Goal: Task Accomplishment & Management: Manage account settings

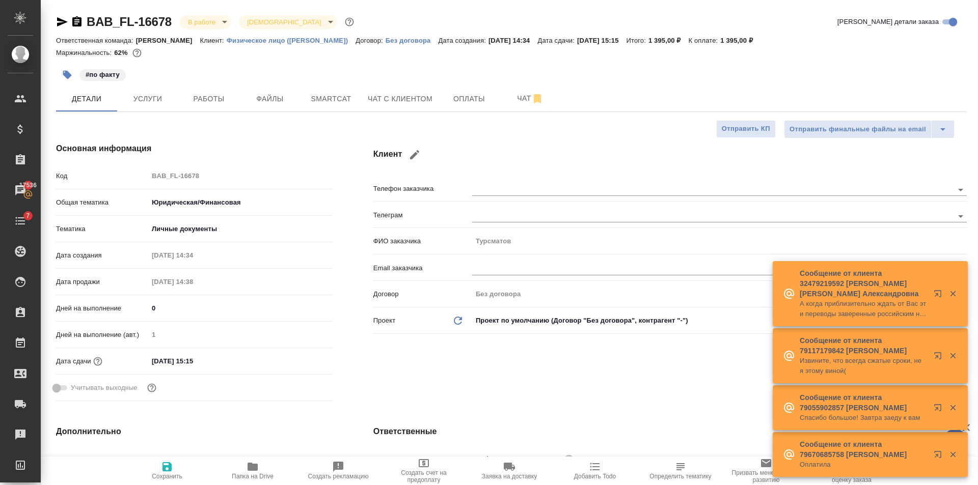
select select "RU"
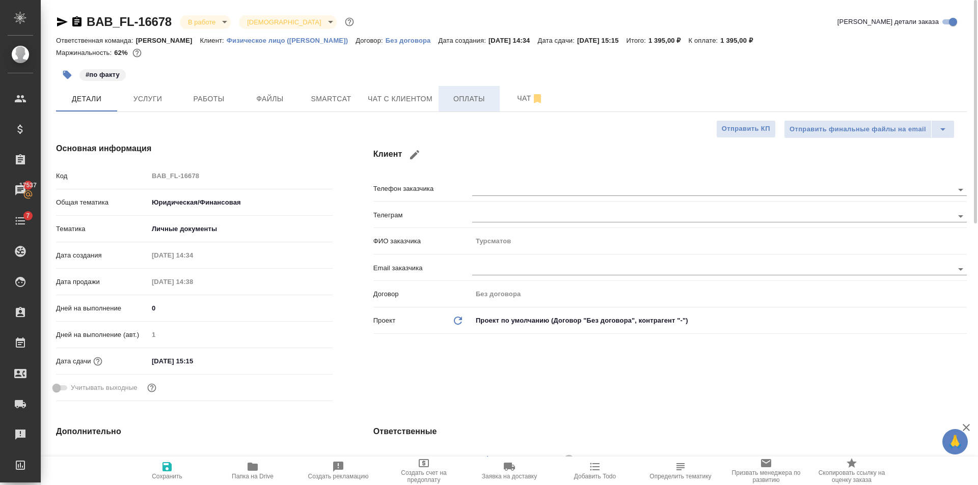
click at [496, 91] on button "Оплаты" at bounding box center [468, 98] width 61 height 25
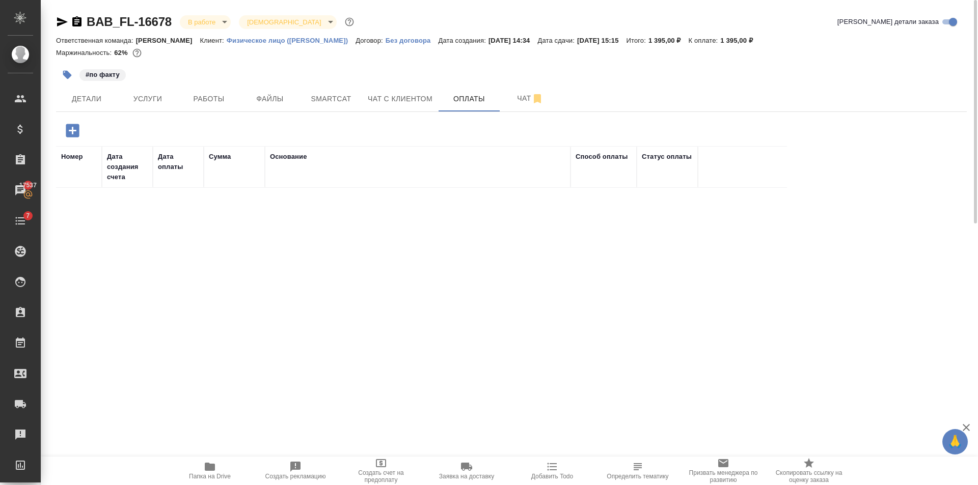
click at [74, 138] on icon "button" at bounding box center [73, 131] width 18 height 18
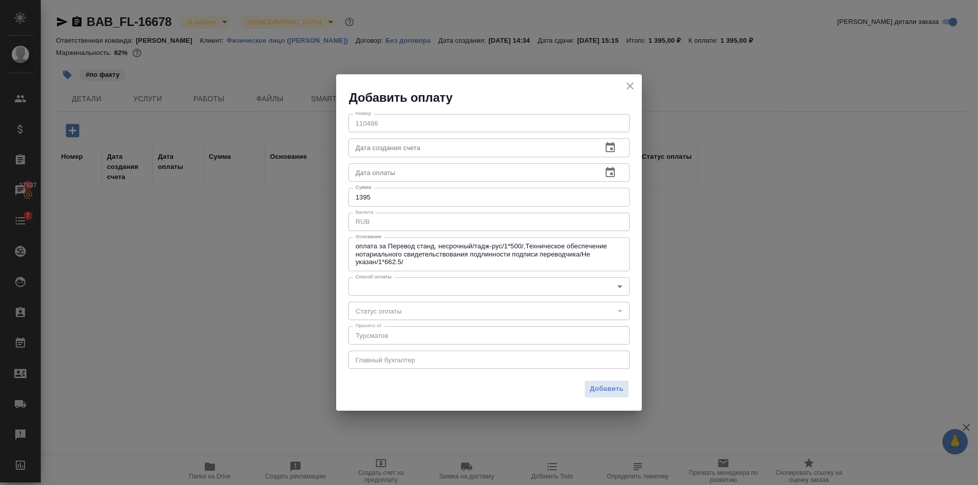
click at [92, 132] on div "Добавить оплату Номер 110486 Номер Дата создания счета Дата создания счета Дата…" at bounding box center [489, 242] width 978 height 485
click at [109, 85] on div "Добавить оплату Номер 110486 Номер Дата создания счета Дата создания счета Дата…" at bounding box center [489, 242] width 978 height 485
drag, startPoint x: 636, startPoint y: 82, endPoint x: 608, endPoint y: 81, distance: 28.0
click at [636, 82] on button "close" at bounding box center [629, 85] width 15 height 15
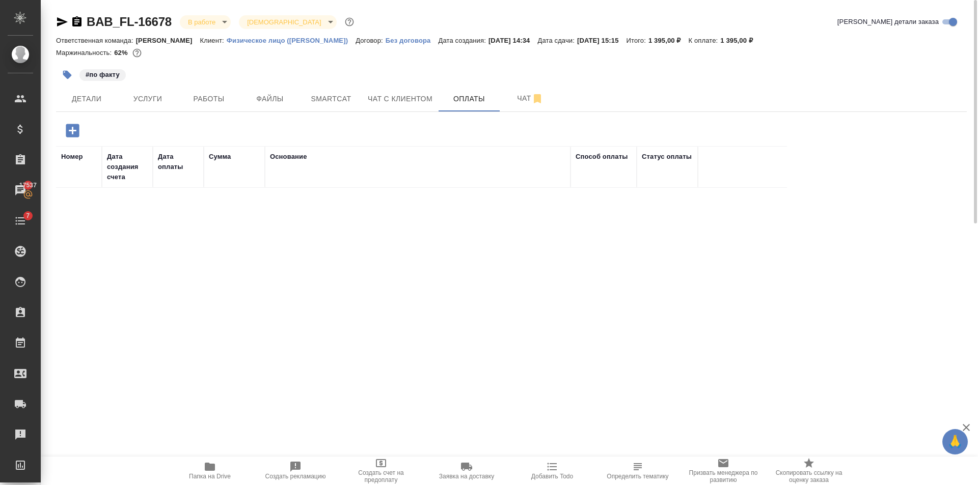
click at [114, 71] on p "#по факту" at bounding box center [103, 75] width 34 height 10
click at [90, 74] on p "#по факту" at bounding box center [103, 75] width 34 height 10
click at [68, 71] on icon "button" at bounding box center [67, 75] width 10 height 10
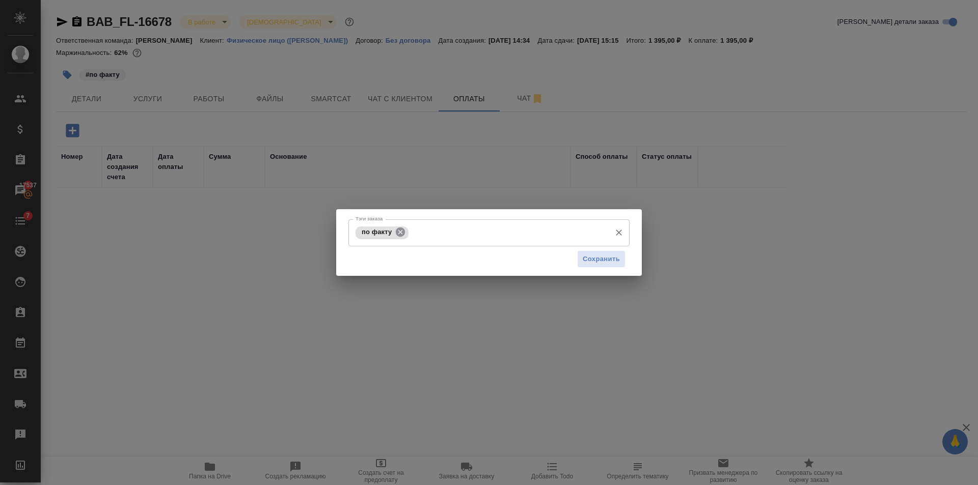
click at [403, 236] on icon at bounding box center [400, 232] width 9 height 9
click at [403, 236] on input "Тэги заказа" at bounding box center [479, 232] width 253 height 17
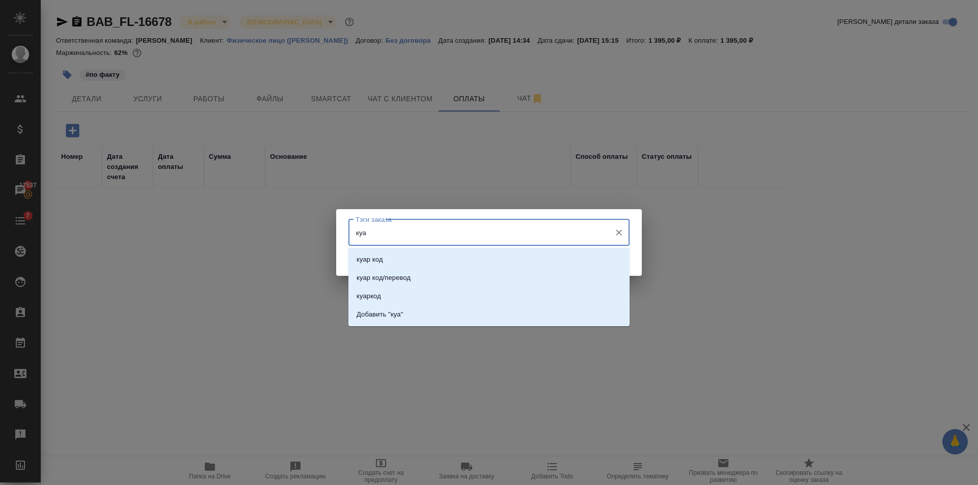
type input "куар"
click at [404, 255] on li "куар код" at bounding box center [488, 260] width 281 height 18
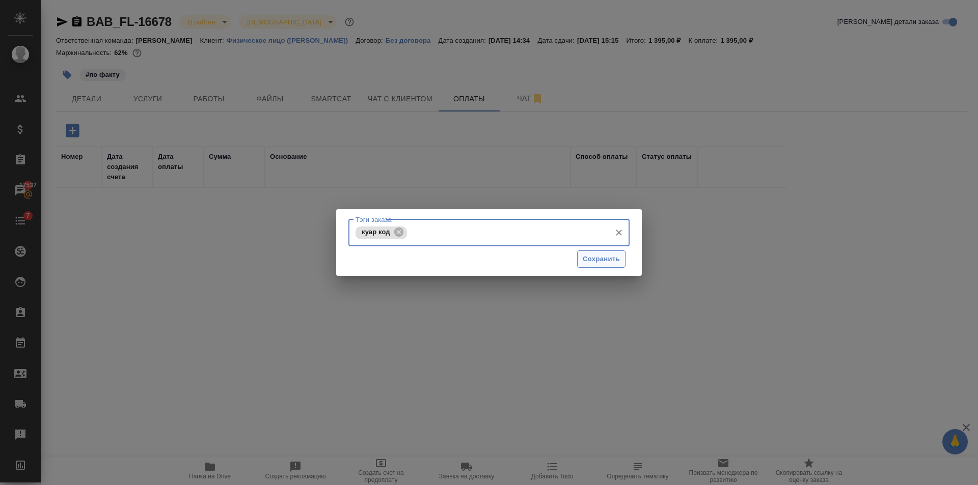
click at [606, 256] on span "Сохранить" at bounding box center [601, 260] width 37 height 12
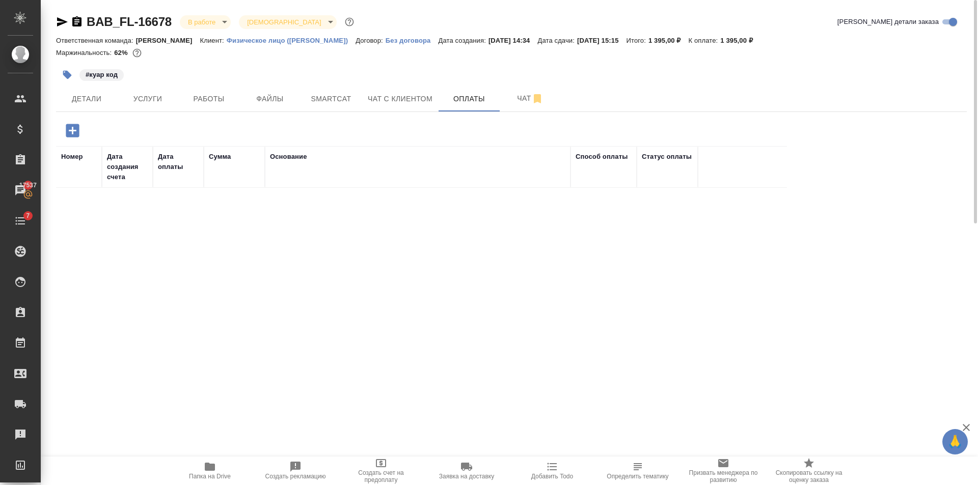
click at [74, 126] on icon "button" at bounding box center [72, 130] width 13 height 13
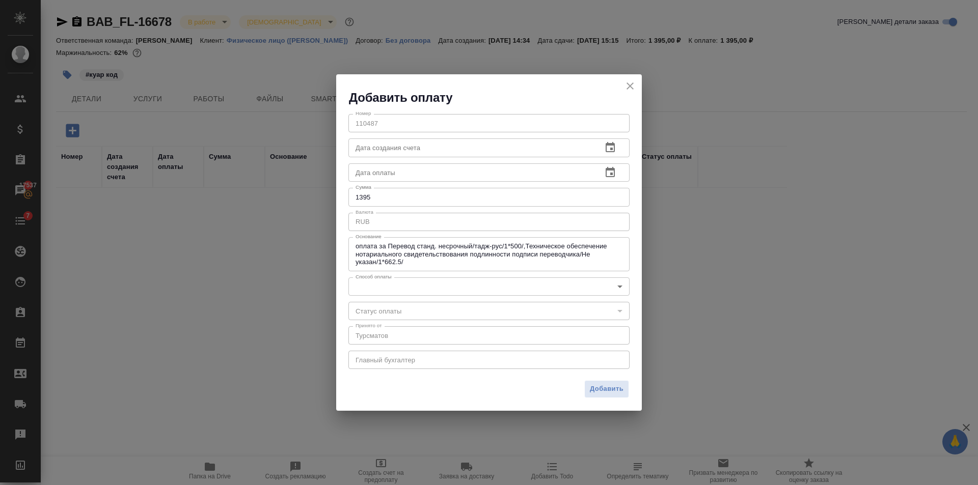
click at [435, 290] on body "🙏 .cls-1 fill:#fff; AWATERA Golubev Dmitry Клиенты Спецификации Заказы 17537 Ча…" at bounding box center [489, 242] width 978 height 485
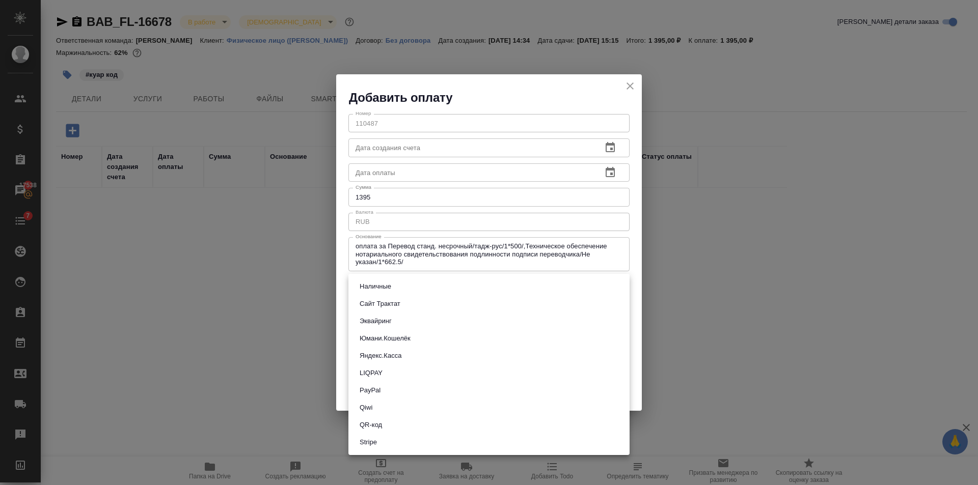
click at [379, 428] on button "QR-код" at bounding box center [370, 425] width 29 height 11
type input "60e5684acae83f185c96e013"
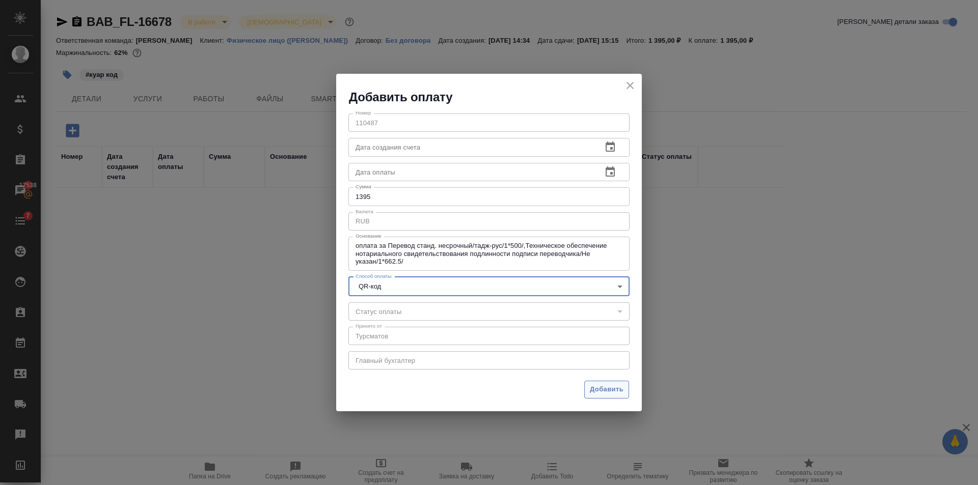
click at [610, 381] on button "Добавить" at bounding box center [606, 390] width 45 height 18
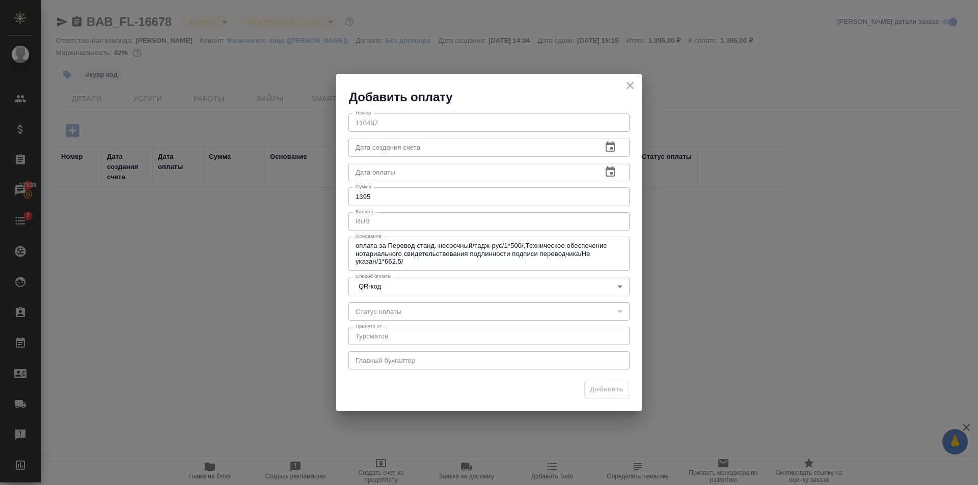
type input "0"
type input "auto-kassa"
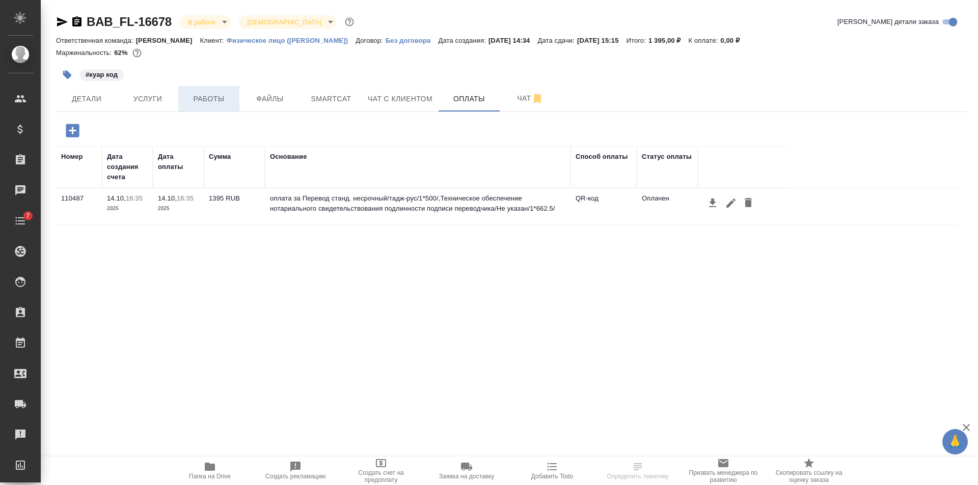
click at [224, 93] on span "Работы" at bounding box center [208, 99] width 49 height 13
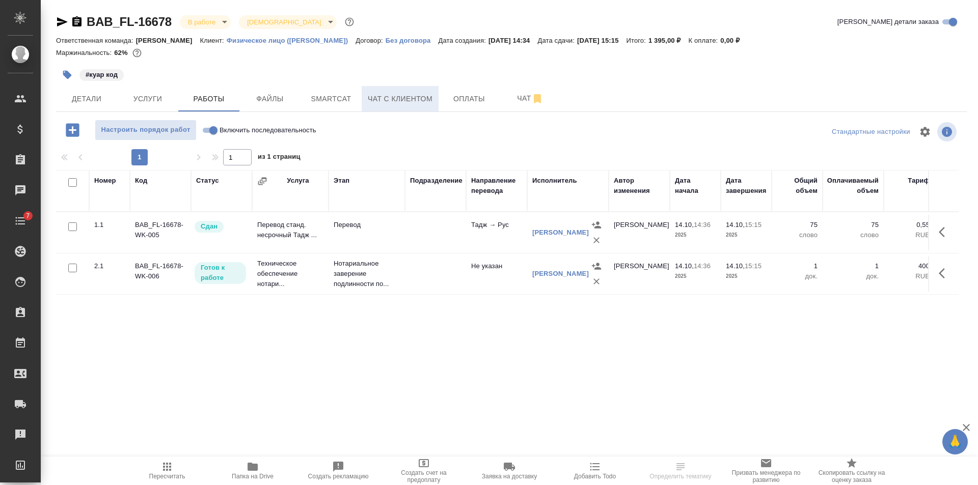
click at [415, 109] on button "Чат с клиентом" at bounding box center [400, 98] width 77 height 25
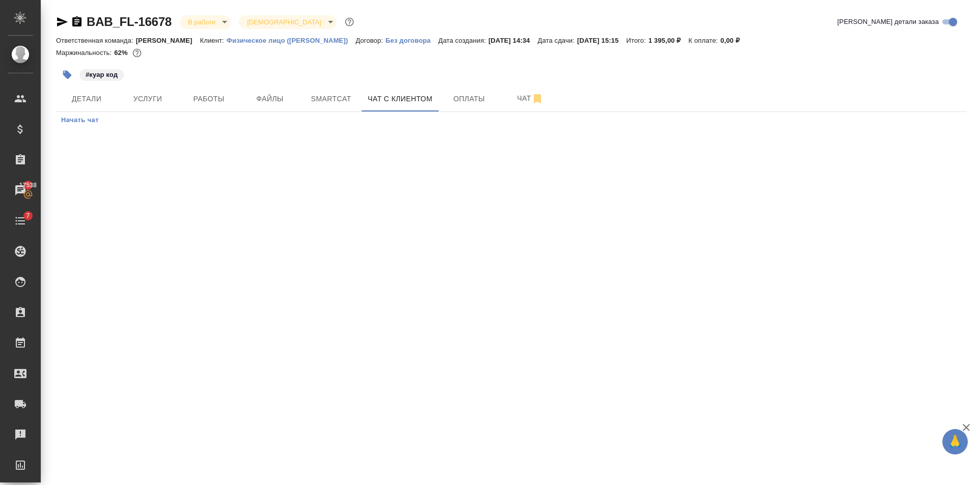
click at [476, 85] on div "#куар код" at bounding box center [359, 75] width 607 height 22
click at [473, 108] on button "Оплаты" at bounding box center [468, 98] width 61 height 25
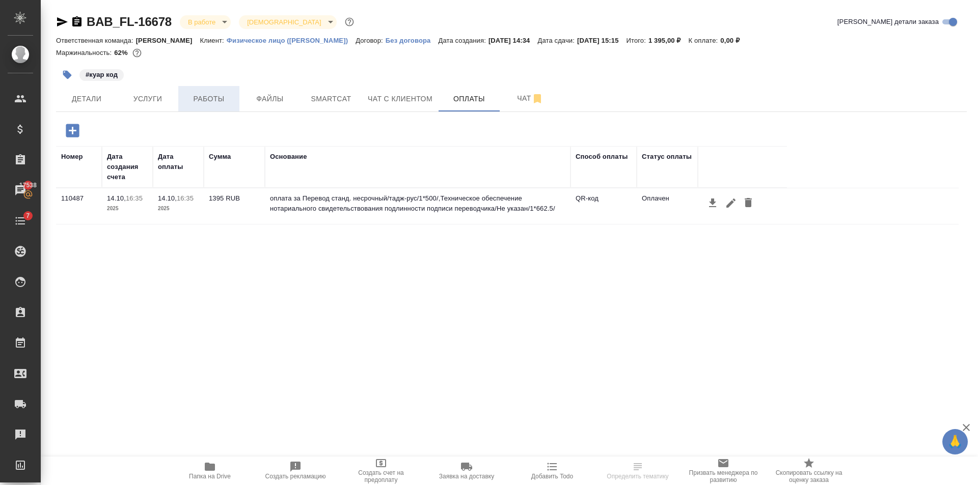
click at [184, 99] on span "Работы" at bounding box center [208, 99] width 49 height 13
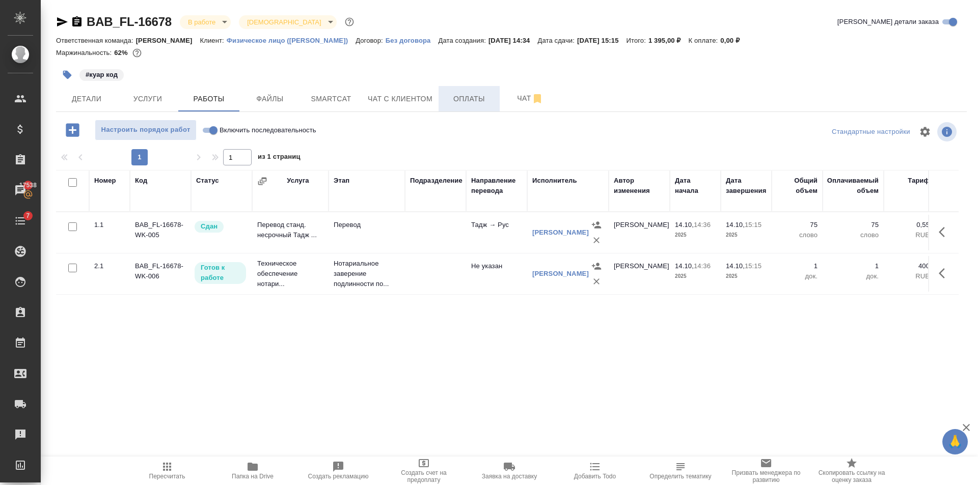
click at [480, 98] on span "Оплаты" at bounding box center [469, 99] width 49 height 13
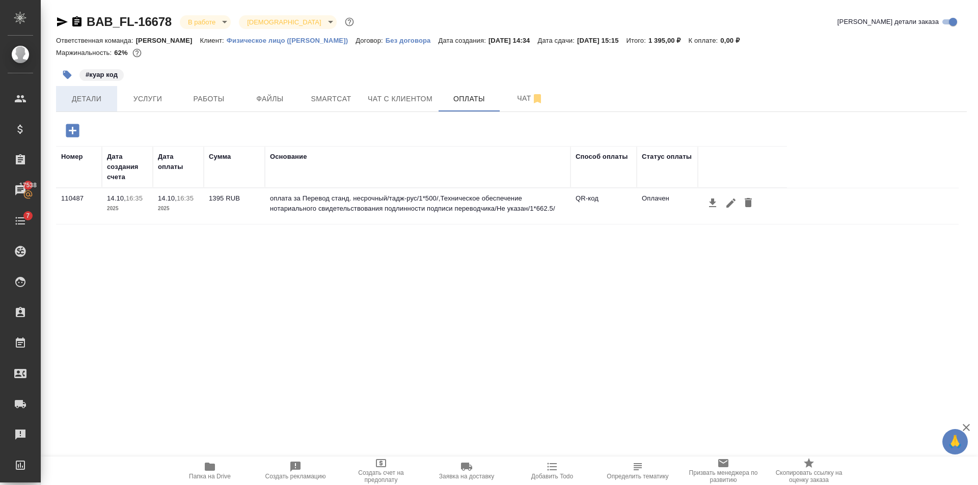
click at [101, 99] on span "Детали" at bounding box center [86, 99] width 49 height 13
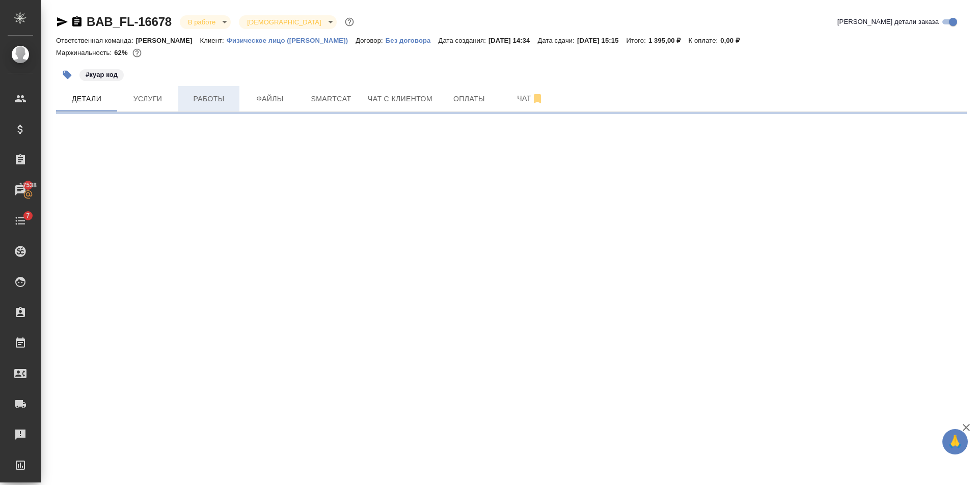
click at [209, 97] on span "Работы" at bounding box center [208, 99] width 49 height 13
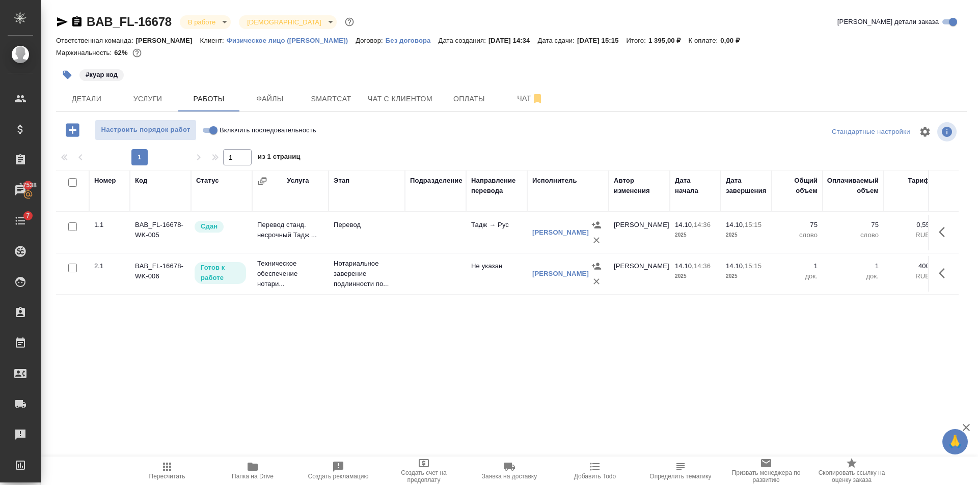
click at [220, 23] on body "🙏 .cls-1 fill:#fff; AWATERA Golubev Dmitry Клиенты Спецификации Заказы 17538 Ча…" at bounding box center [489, 242] width 978 height 485
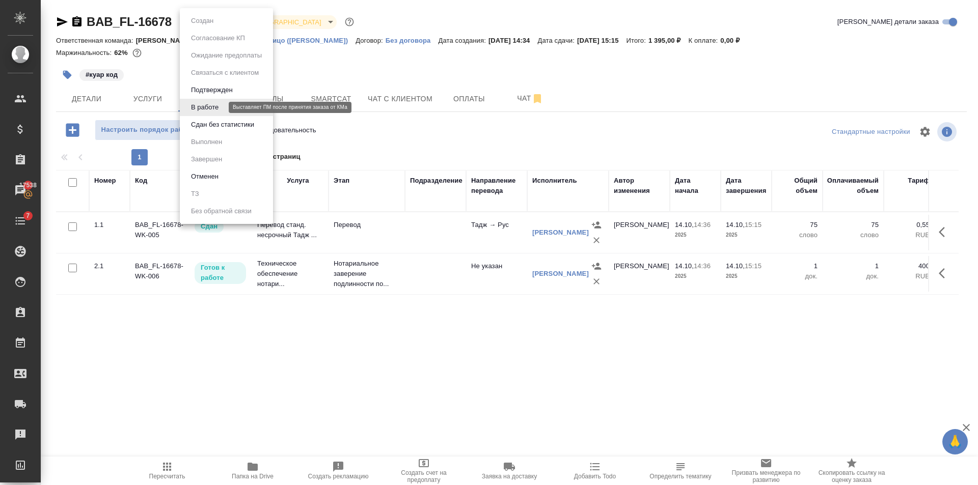
click at [219, 125] on button "Сдан без статистики" at bounding box center [222, 124] width 69 height 11
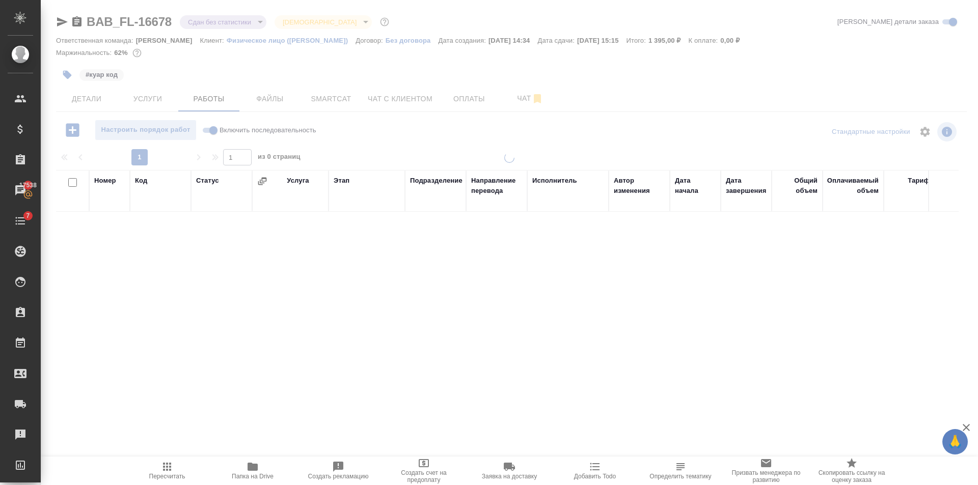
click at [226, 20] on body "🙏 .cls-1 fill:#fff; AWATERA Golubev Dmitry Клиенты Спецификации Заказы 17538 Ча…" at bounding box center [489, 242] width 978 height 485
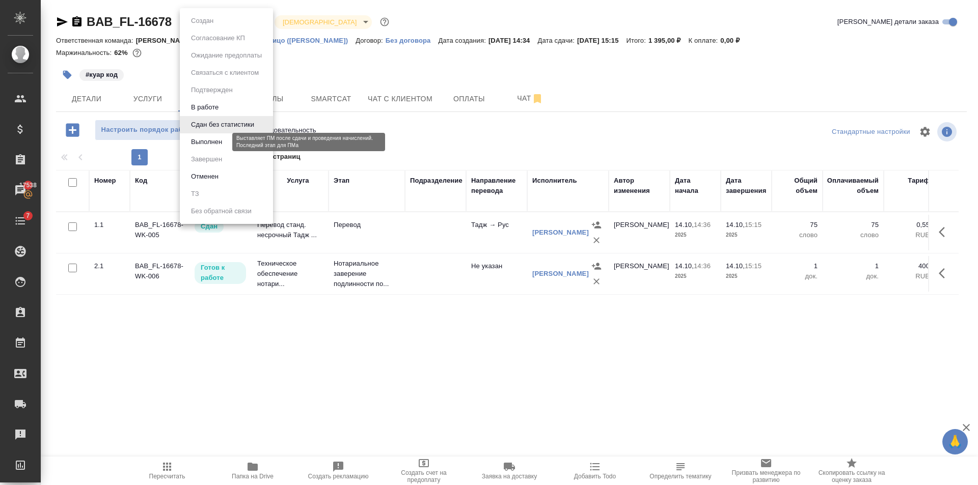
click at [219, 142] on button "Выполнен" at bounding box center [206, 141] width 37 height 11
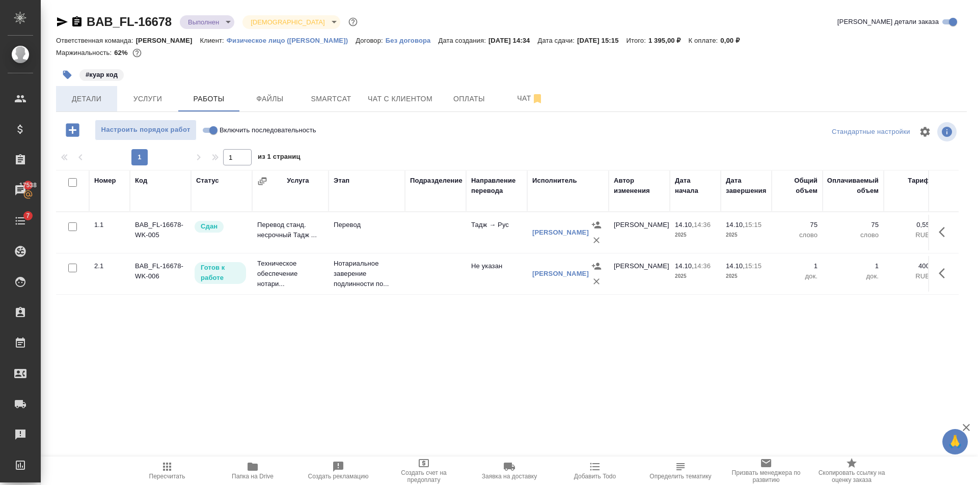
click at [100, 94] on span "Детали" at bounding box center [86, 99] width 49 height 13
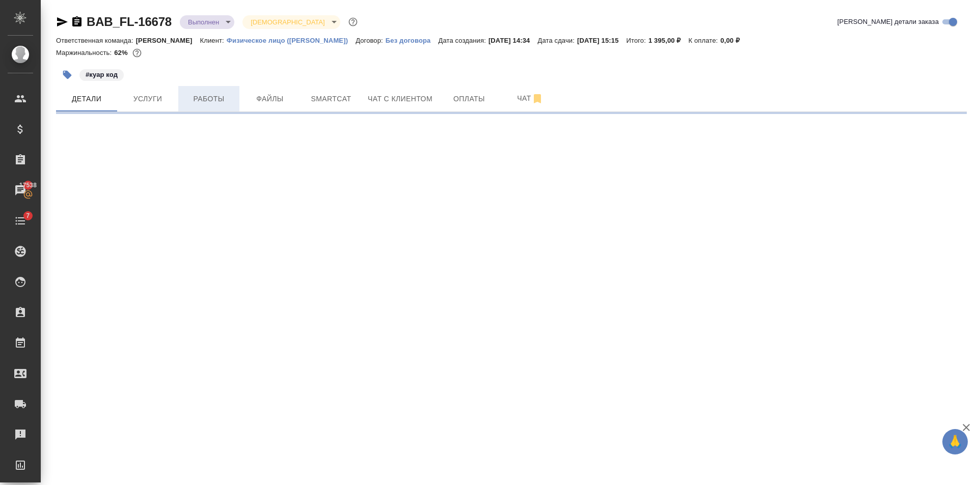
click at [210, 109] on button "Работы" at bounding box center [208, 98] width 61 height 25
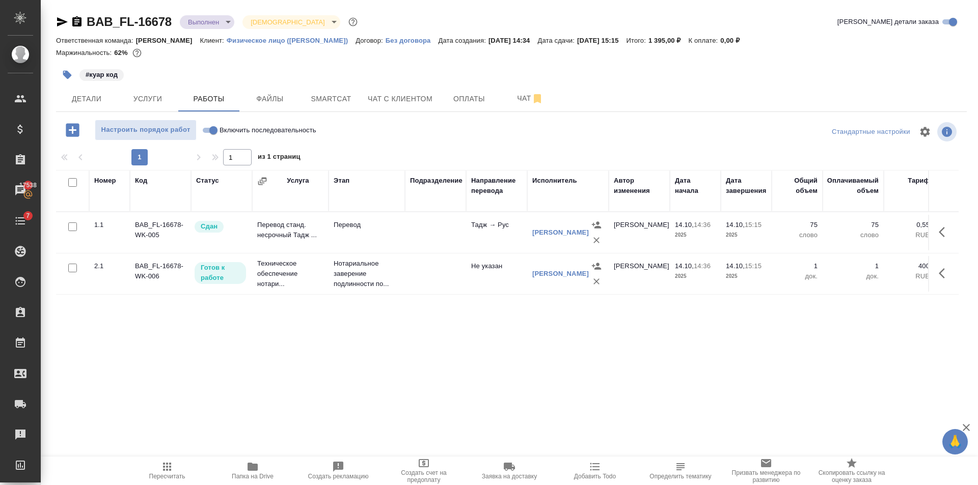
click at [216, 19] on body "🙏 .cls-1 fill:#fff; AWATERA Golubev Dmitry Клиенты Спецификации Заказы 17538 Ча…" at bounding box center [489, 242] width 978 height 485
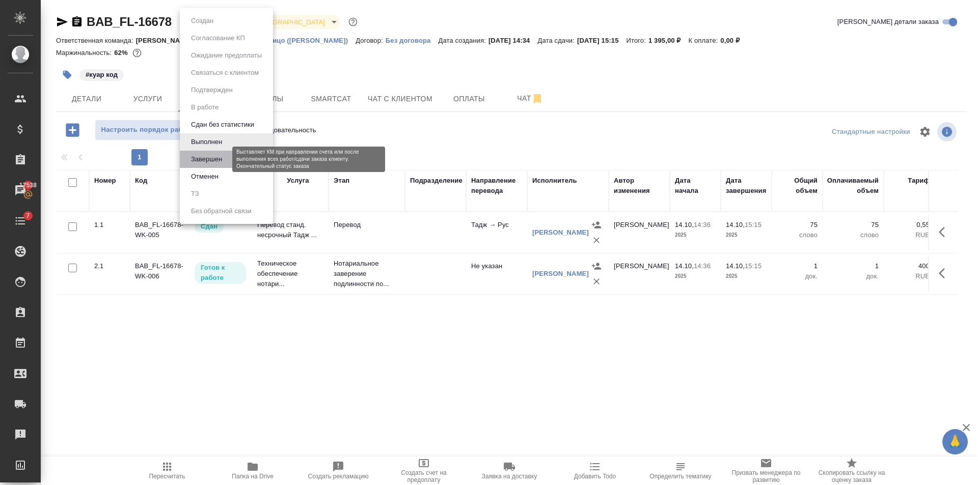
click at [224, 156] on button "Завершен" at bounding box center [206, 159] width 37 height 11
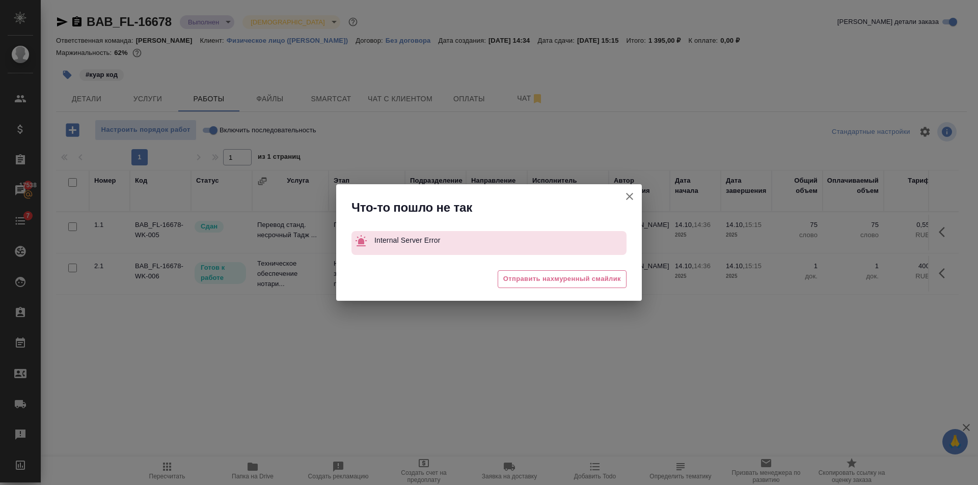
click at [630, 192] on icon "button" at bounding box center [629, 196] width 12 height 12
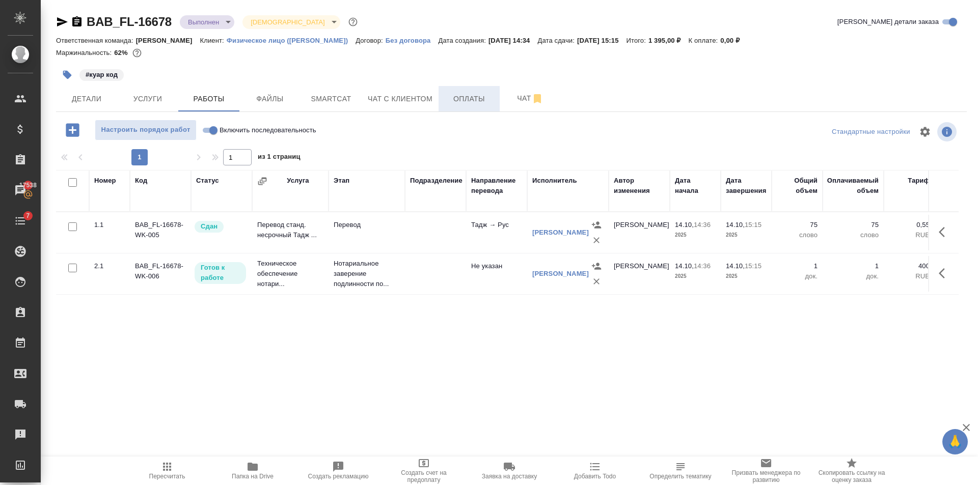
click at [462, 95] on span "Оплаты" at bounding box center [469, 99] width 49 height 13
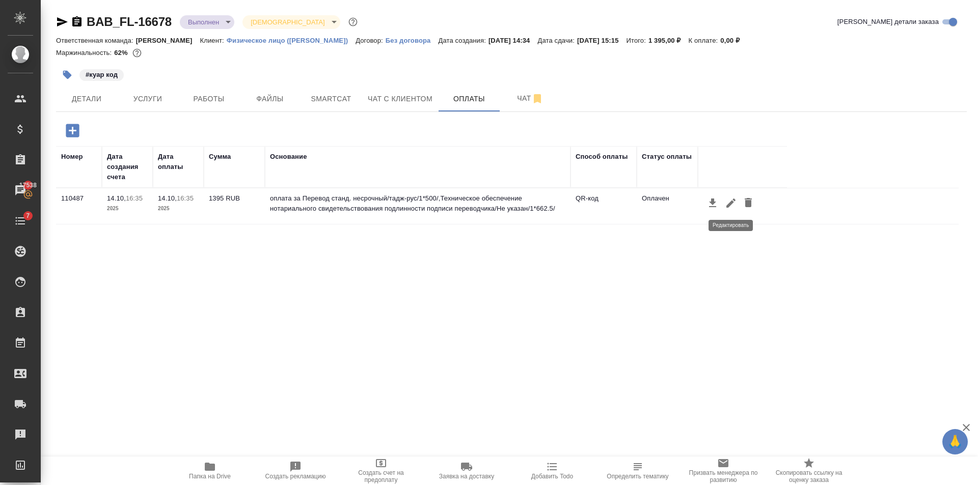
click at [733, 205] on icon "button" at bounding box center [731, 203] width 12 height 12
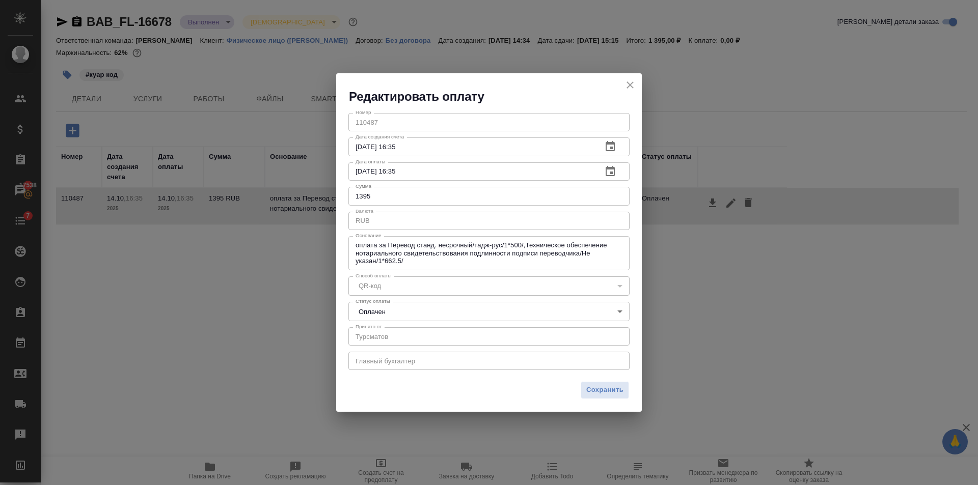
click at [385, 197] on input "1395" at bounding box center [488, 196] width 281 height 18
type input "1400"
click at [605, 384] on span "Сохранить" at bounding box center [604, 390] width 37 height 12
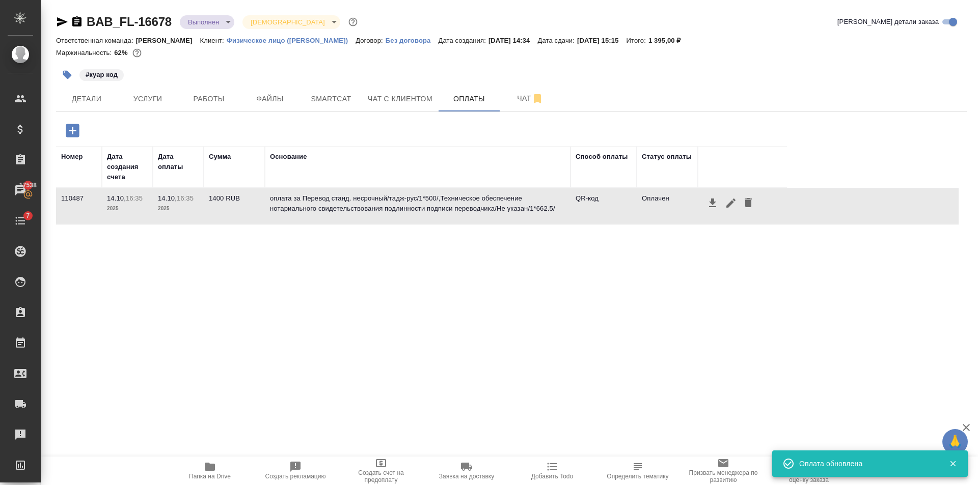
click at [197, 19] on body "🙏 .cls-1 fill:#fff; AWATERA Golubev Dmitry Клиенты Спецификации Заказы 17538 Ча…" at bounding box center [489, 242] width 978 height 485
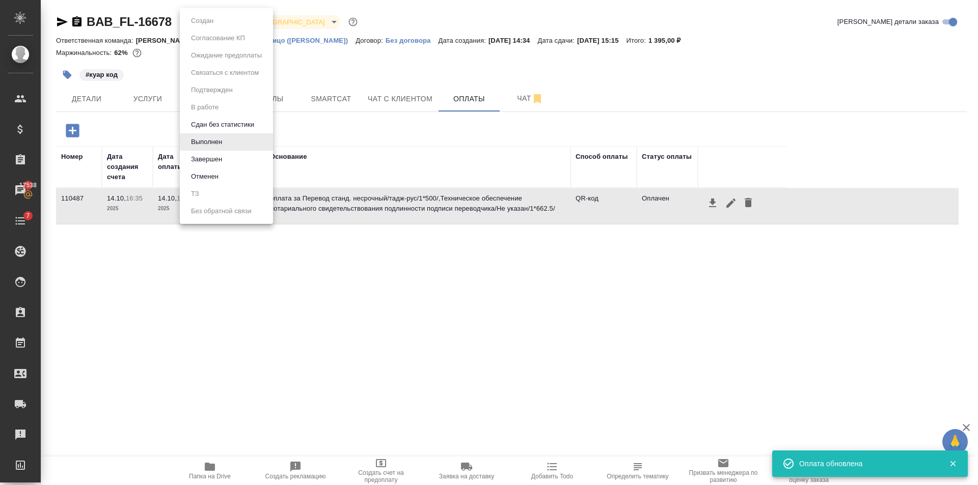
click at [230, 161] on li "Завершен" at bounding box center [226, 159] width 93 height 17
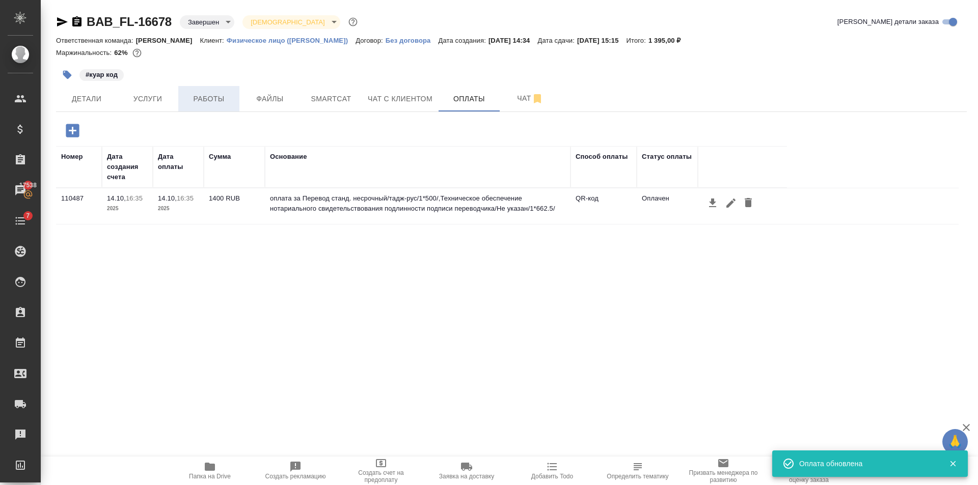
click at [217, 104] on span "Работы" at bounding box center [208, 99] width 49 height 13
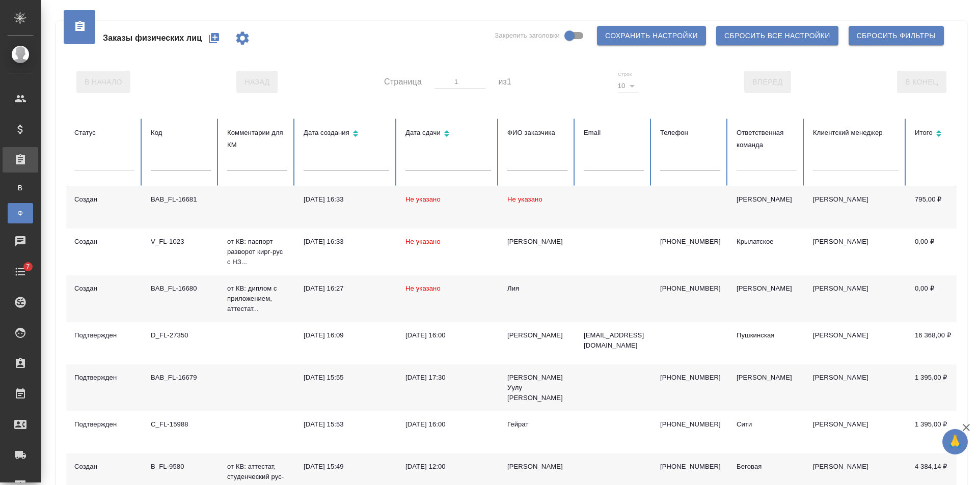
click at [764, 160] on div at bounding box center [766, 160] width 60 height 15
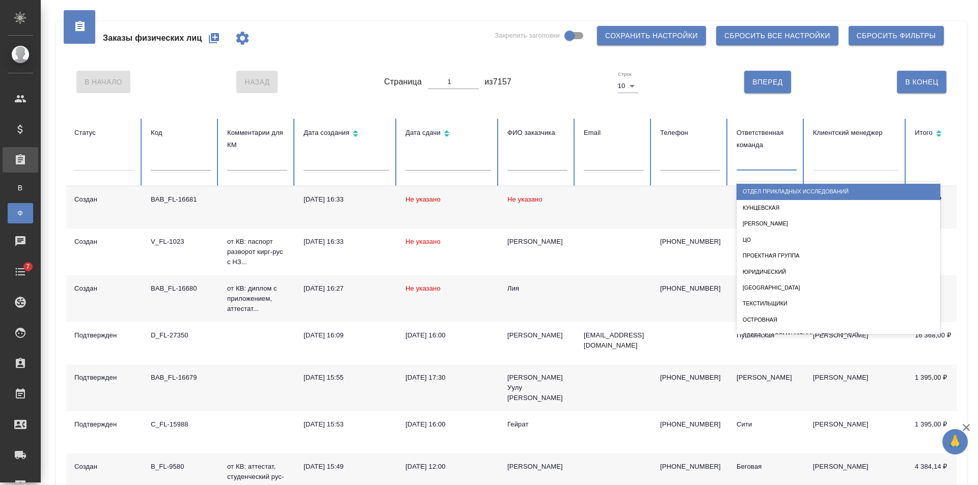
click at [620, 205] on td at bounding box center [613, 207] width 76 height 42
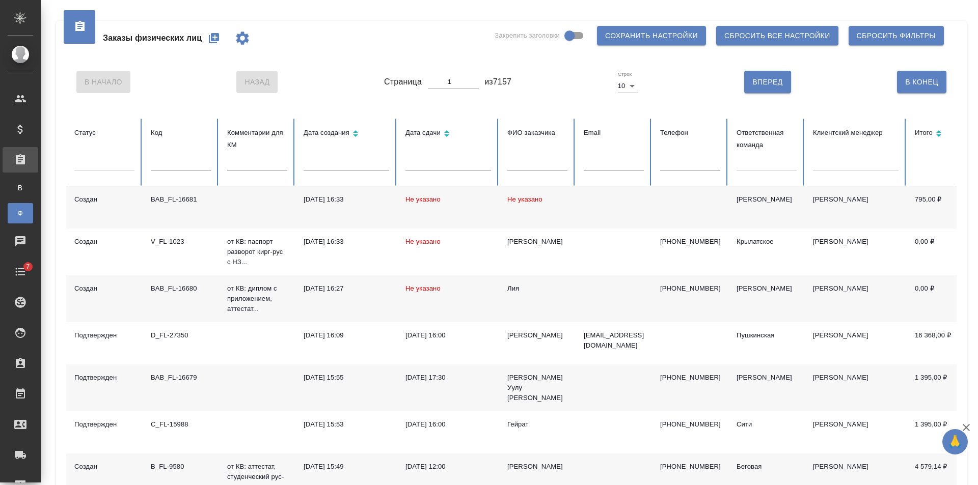
click at [646, 203] on td at bounding box center [613, 207] width 76 height 42
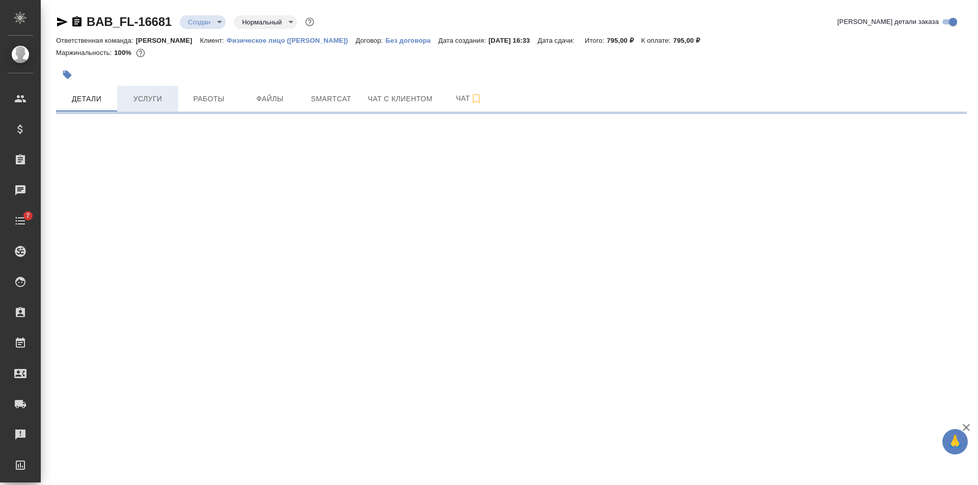
click at [159, 97] on span "Услуги" at bounding box center [147, 99] width 49 height 13
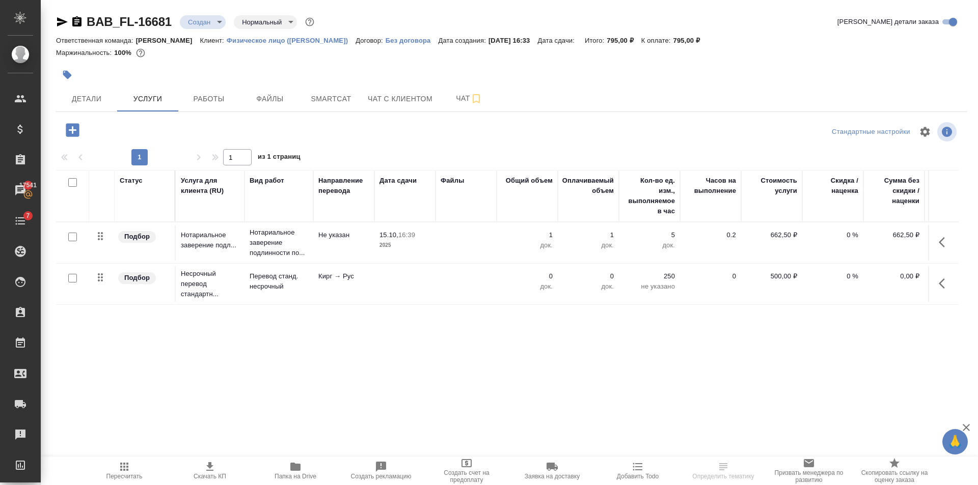
click at [461, 286] on td at bounding box center [465, 284] width 61 height 36
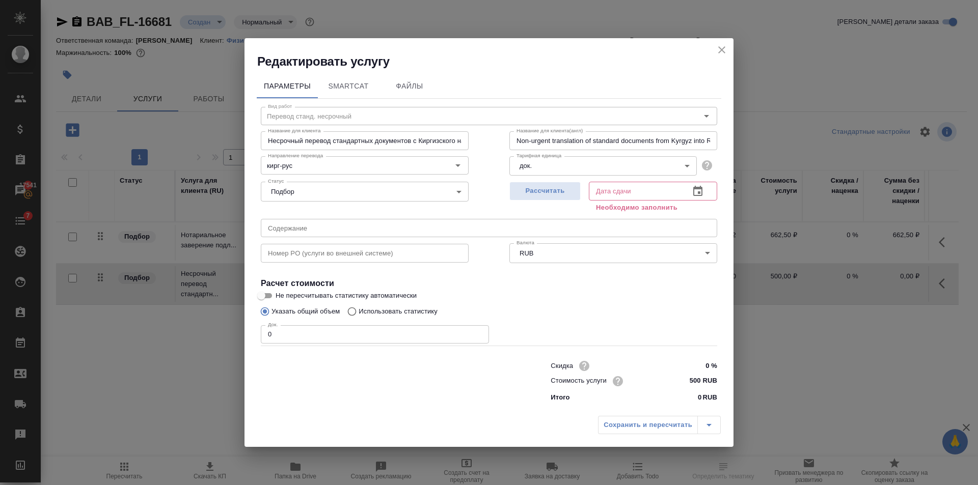
click at [415, 335] on input "0" at bounding box center [375, 334] width 228 height 18
type input "1"
click at [541, 189] on span "Рассчитать" at bounding box center [545, 191] width 60 height 12
type input "14.10.2025 16:41"
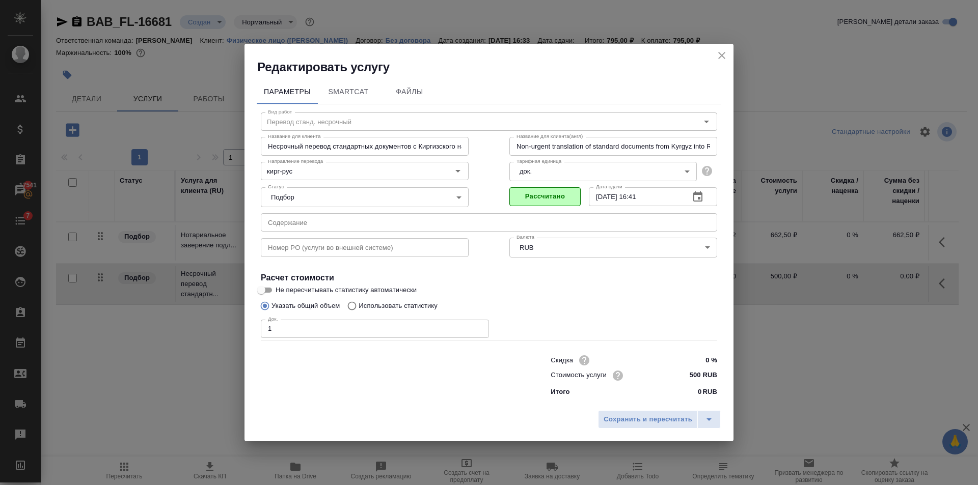
click at [638, 424] on span "Сохранить и пересчитать" at bounding box center [647, 420] width 89 height 12
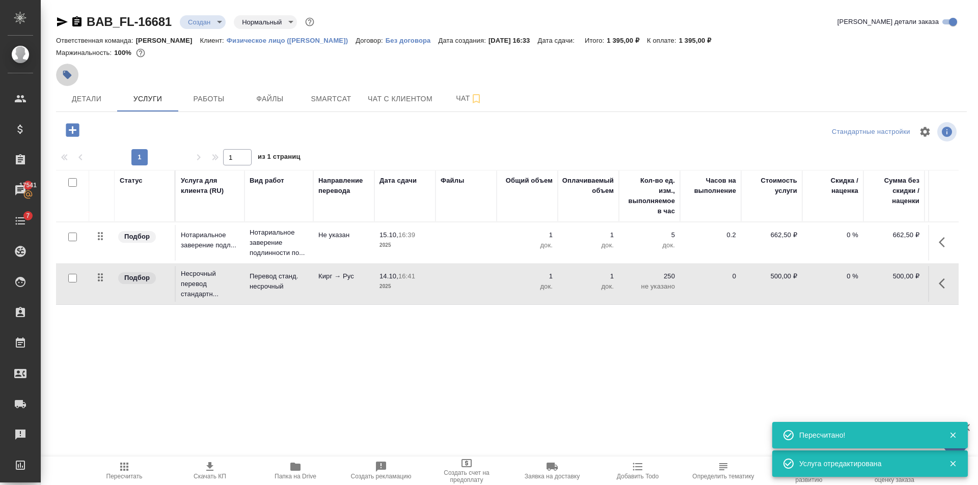
click at [65, 71] on icon "button" at bounding box center [67, 75] width 9 height 9
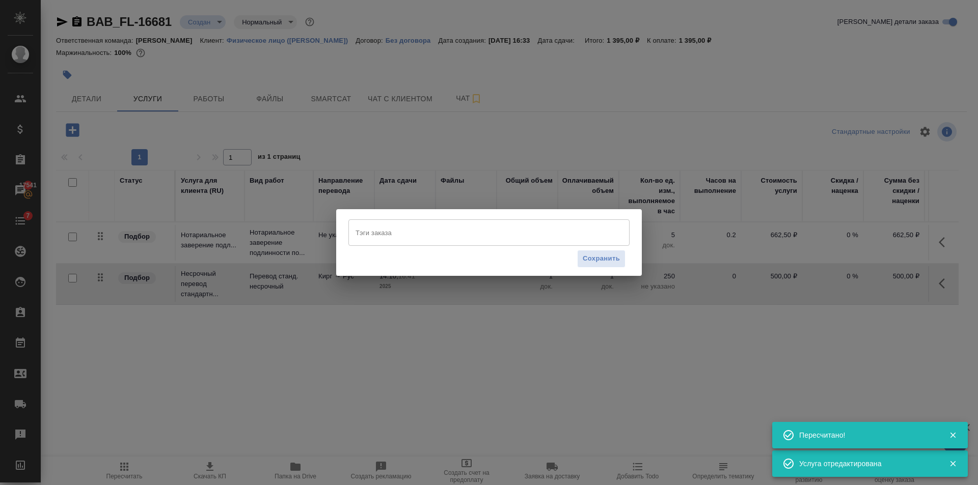
click at [409, 218] on div "Тэги заказа Тэги заказа Сохранить" at bounding box center [489, 242] width 306 height 67
click at [411, 232] on input "Тэги заказа" at bounding box center [479, 232] width 253 height 17
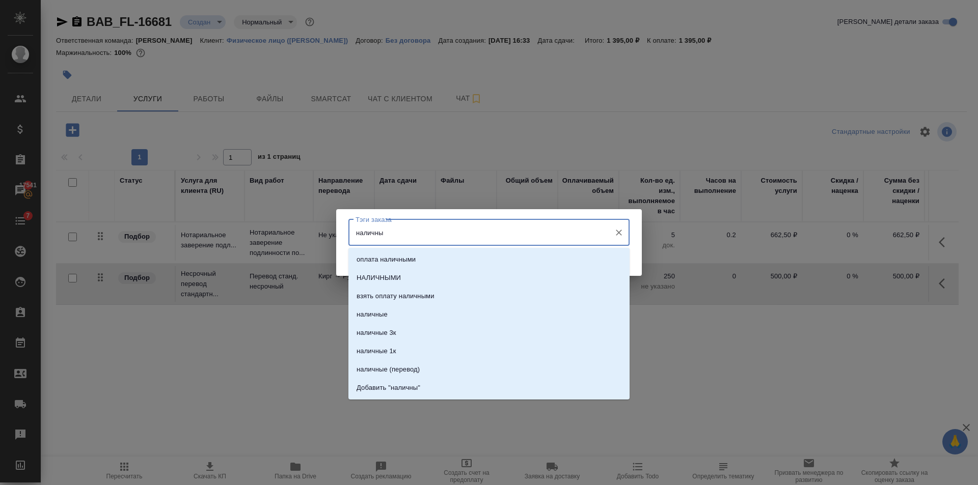
type input "наличные"
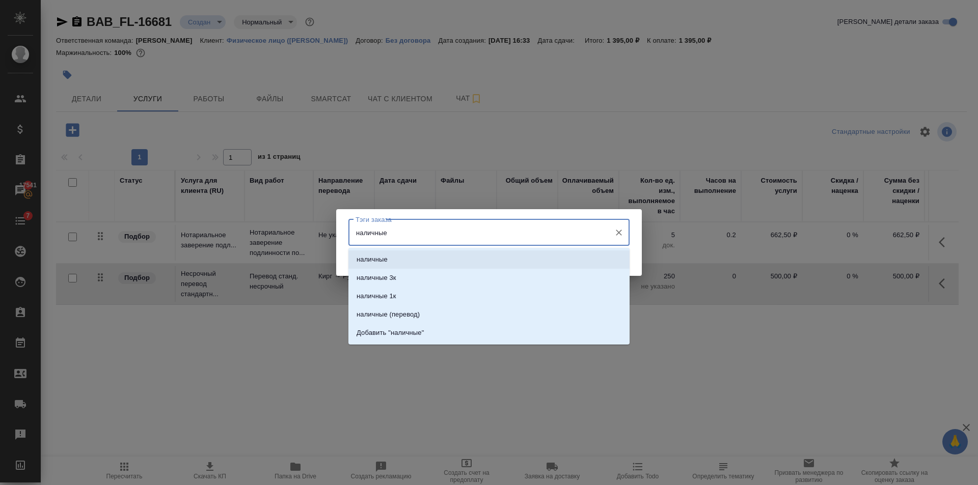
click at [422, 253] on li "наличные" at bounding box center [488, 260] width 281 height 18
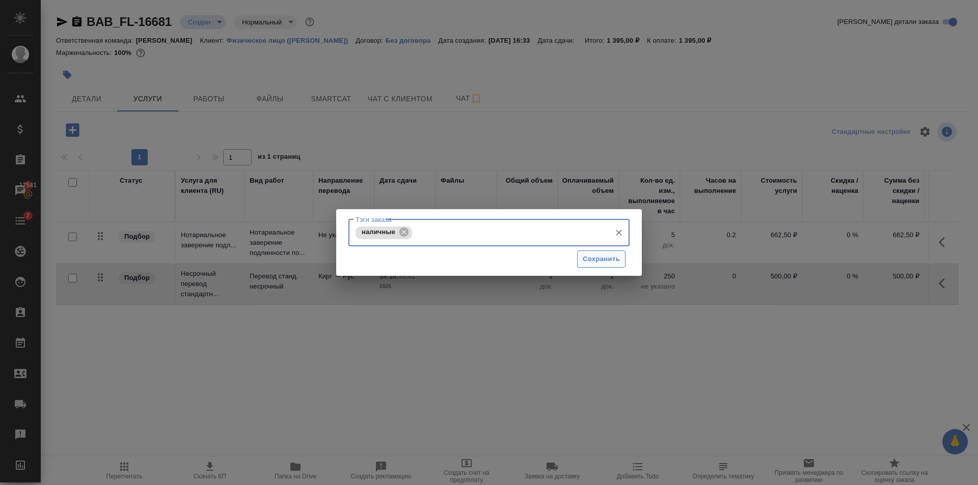
click at [597, 260] on span "Сохранить" at bounding box center [601, 260] width 37 height 12
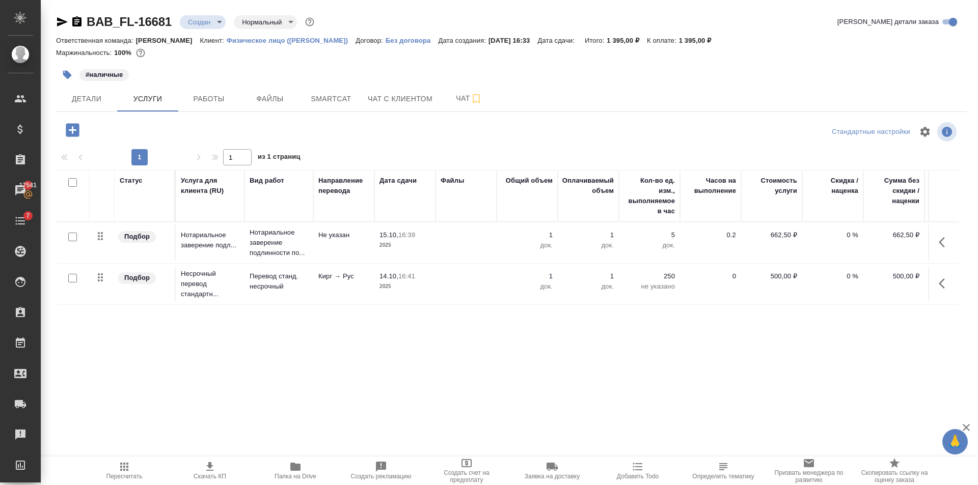
click at [61, 19] on icon "button" at bounding box center [62, 22] width 12 height 12
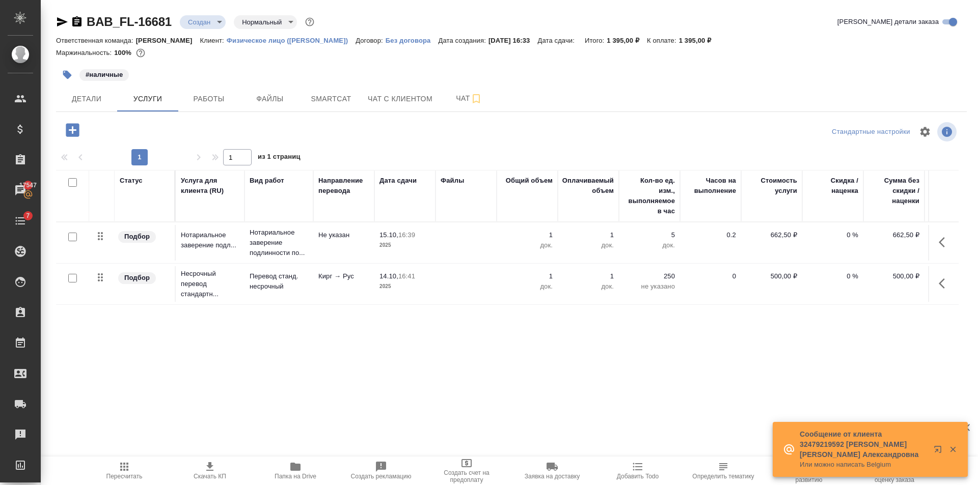
click at [76, 112] on div "BAB_FL-16681 Создан new Нормальный normal Кратко детали заказа Ответственная ко…" at bounding box center [511, 207] width 922 height 415
